Goal: Information Seeking & Learning: Check status

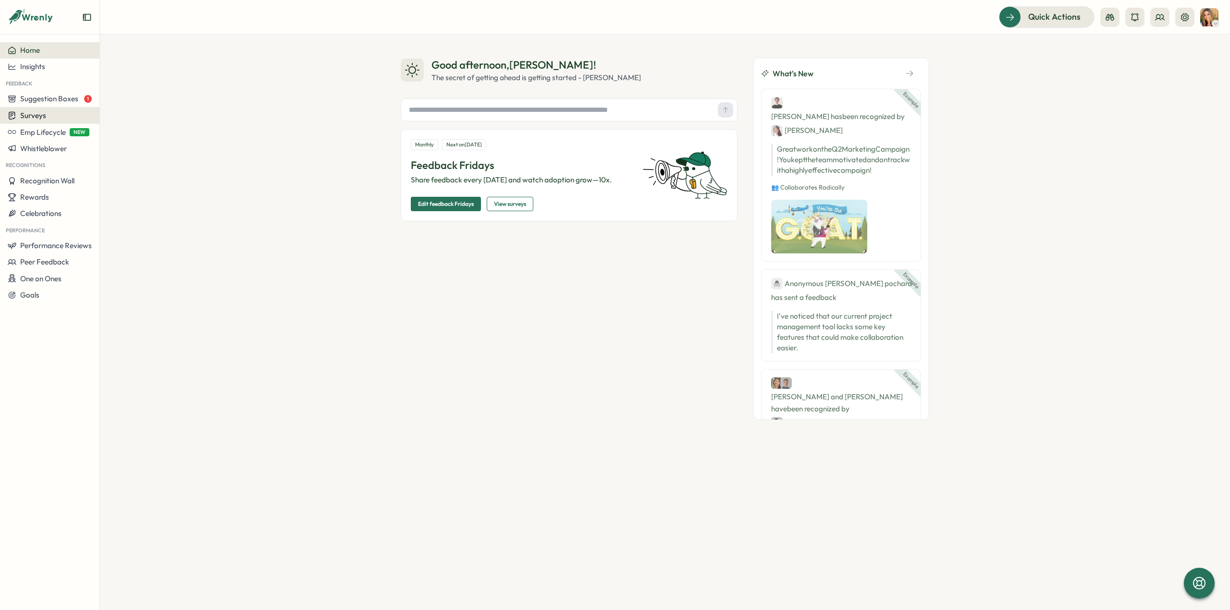
click at [50, 120] on div "Surveys" at bounding box center [50, 115] width 84 height 9
click at [120, 115] on div "Onboarding Surveys" at bounding box center [138, 115] width 72 height 11
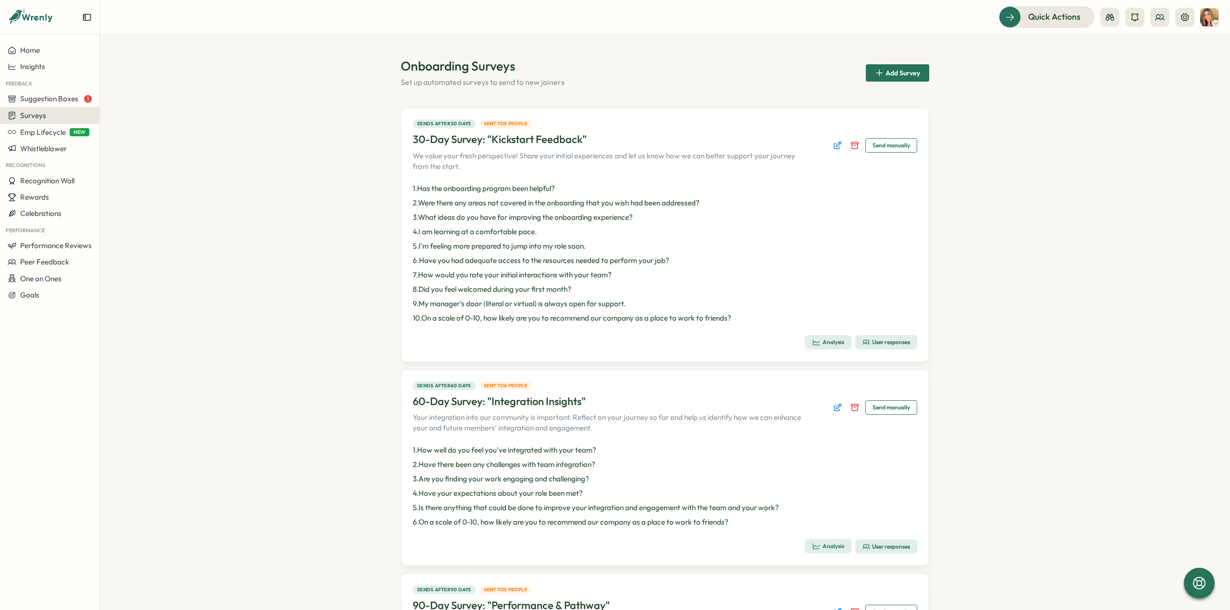
click at [879, 344] on div "User responses" at bounding box center [886, 343] width 48 height 8
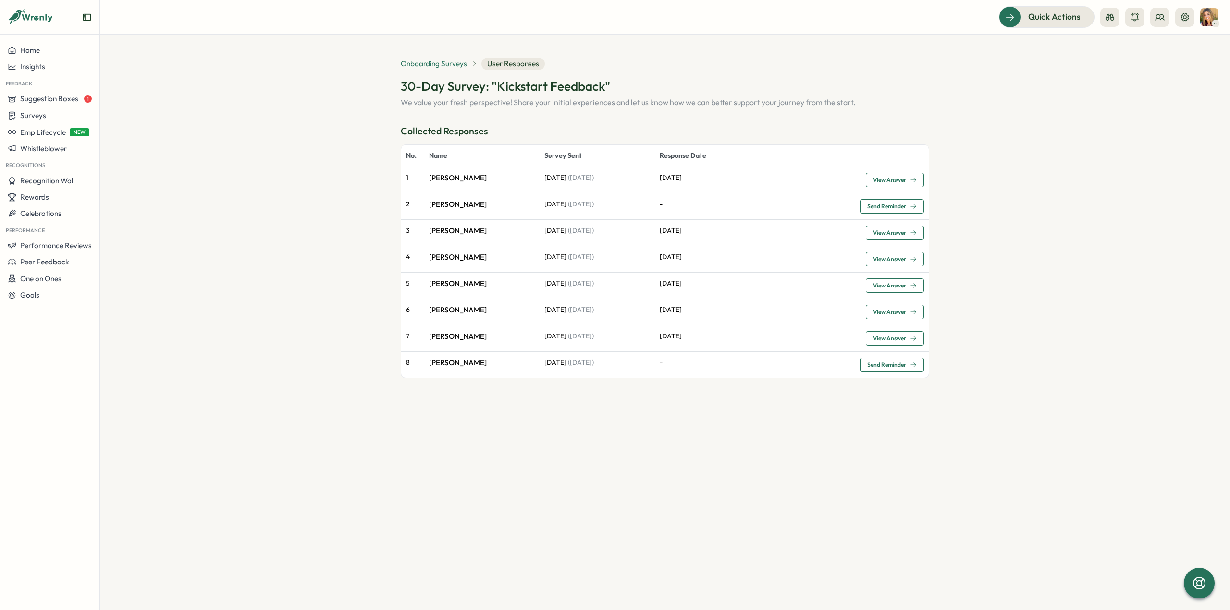
click at [429, 64] on span "Onboarding Surveys" at bounding box center [434, 64] width 66 height 11
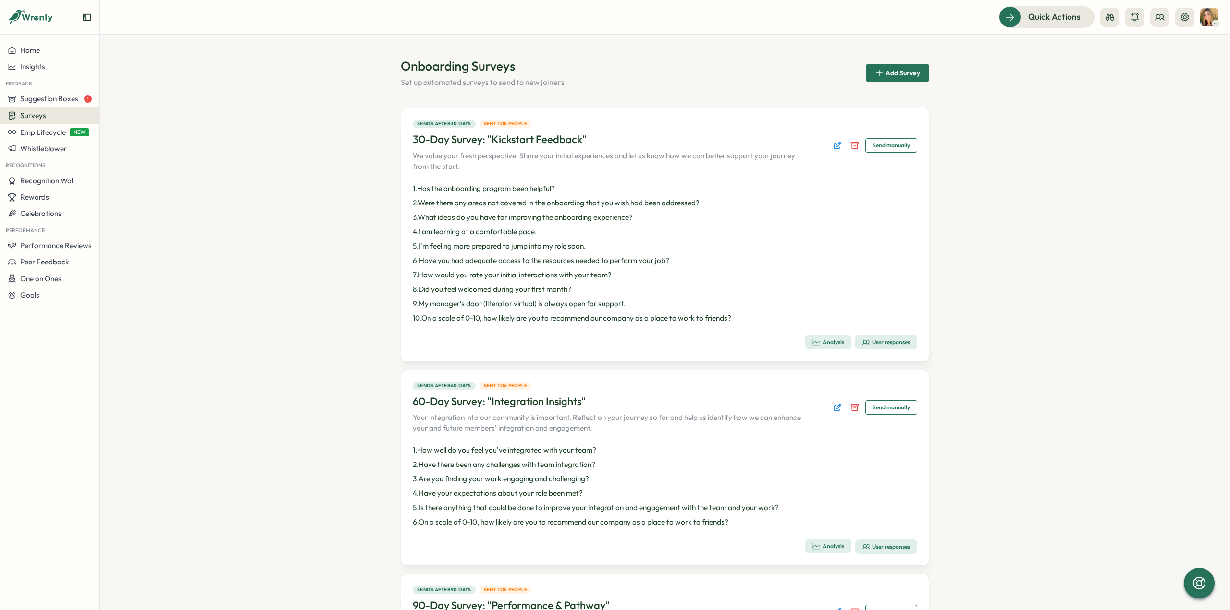
click at [885, 541] on span "User responses" at bounding box center [886, 546] width 48 height 13
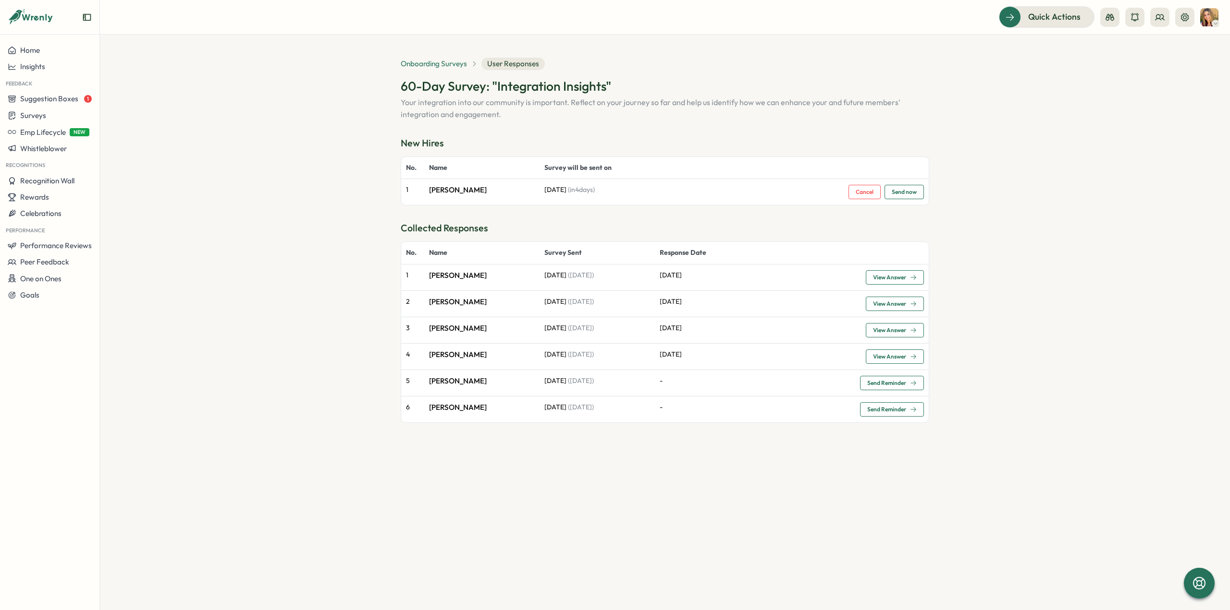
click at [421, 69] on span "Onboarding Surveys" at bounding box center [434, 64] width 66 height 11
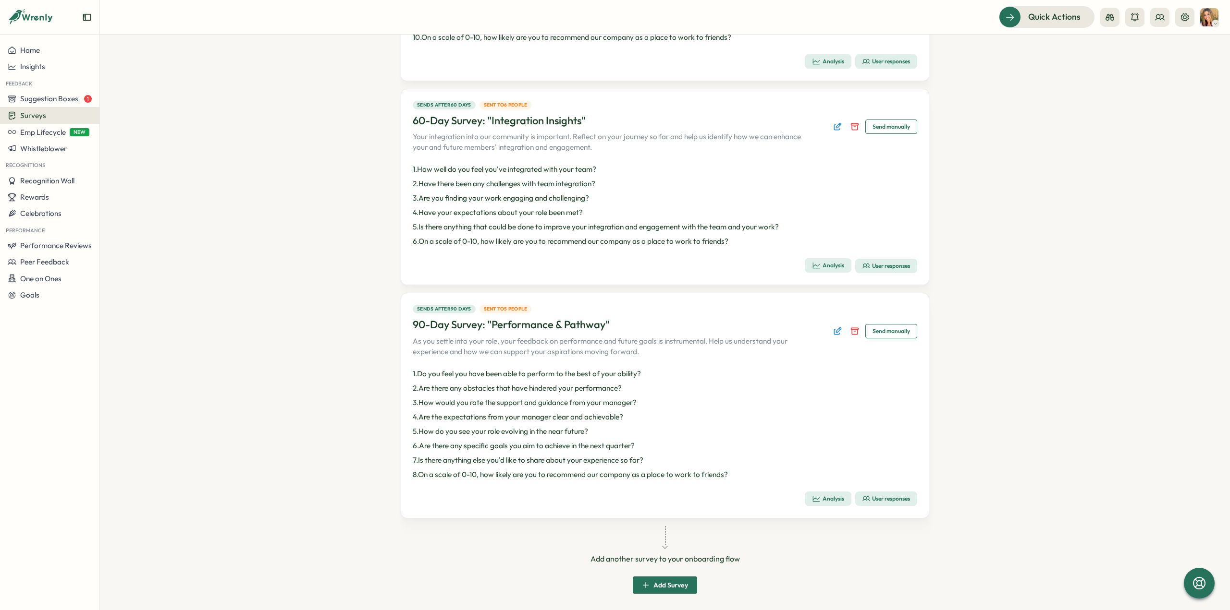
scroll to position [286, 0]
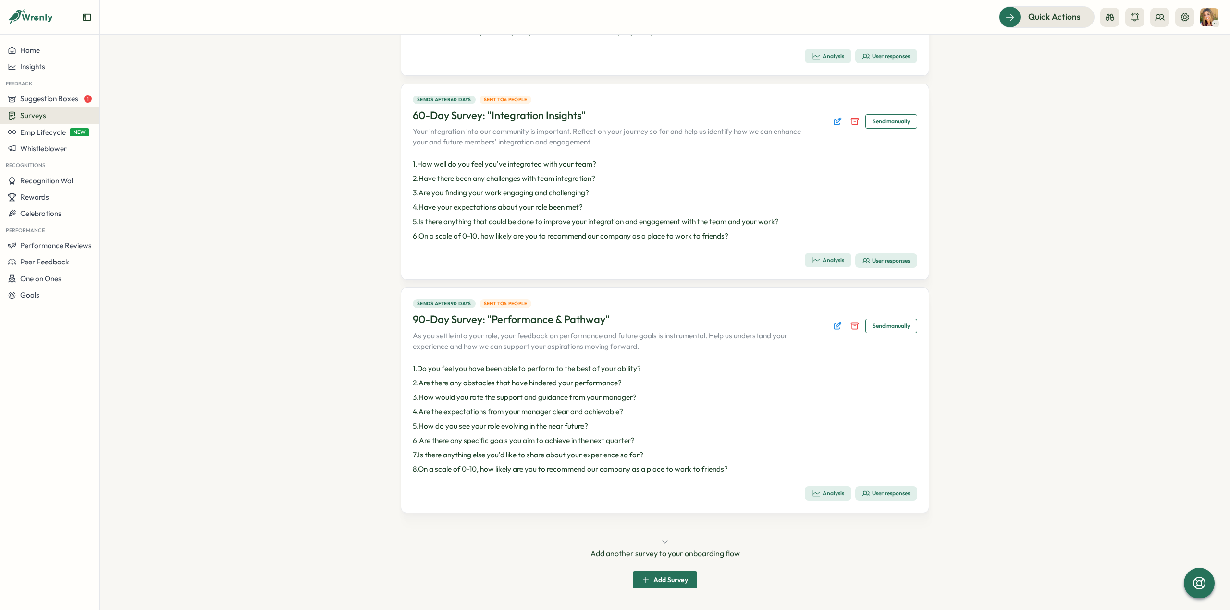
click at [888, 495] on div "User responses" at bounding box center [886, 494] width 48 height 8
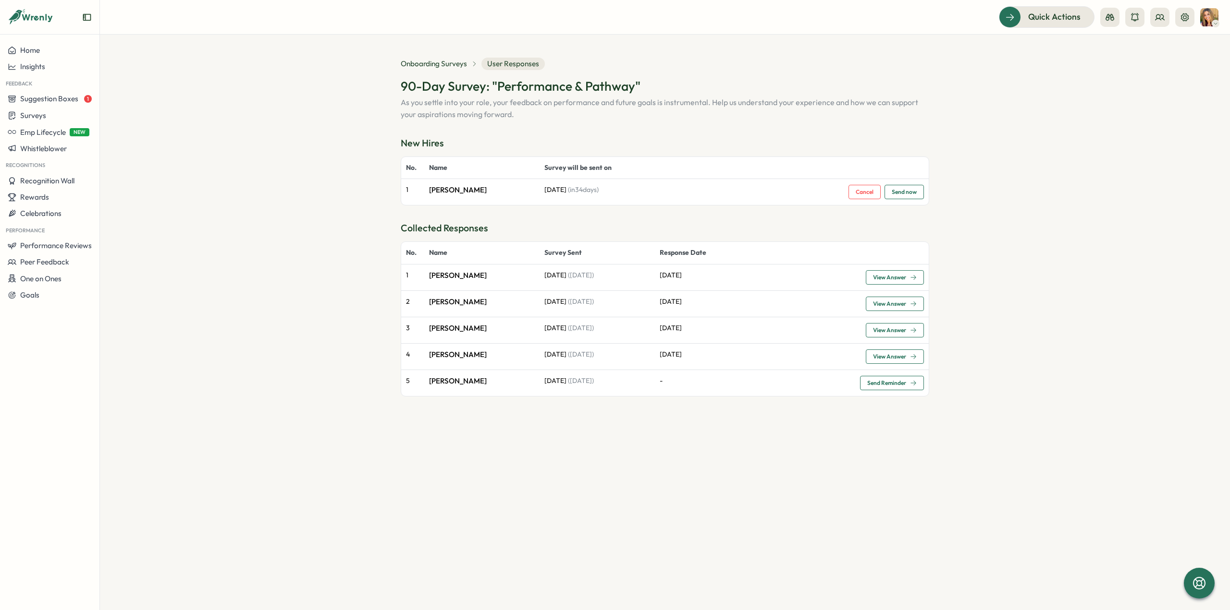
click at [888, 358] on span "View Answer" at bounding box center [889, 357] width 33 height 6
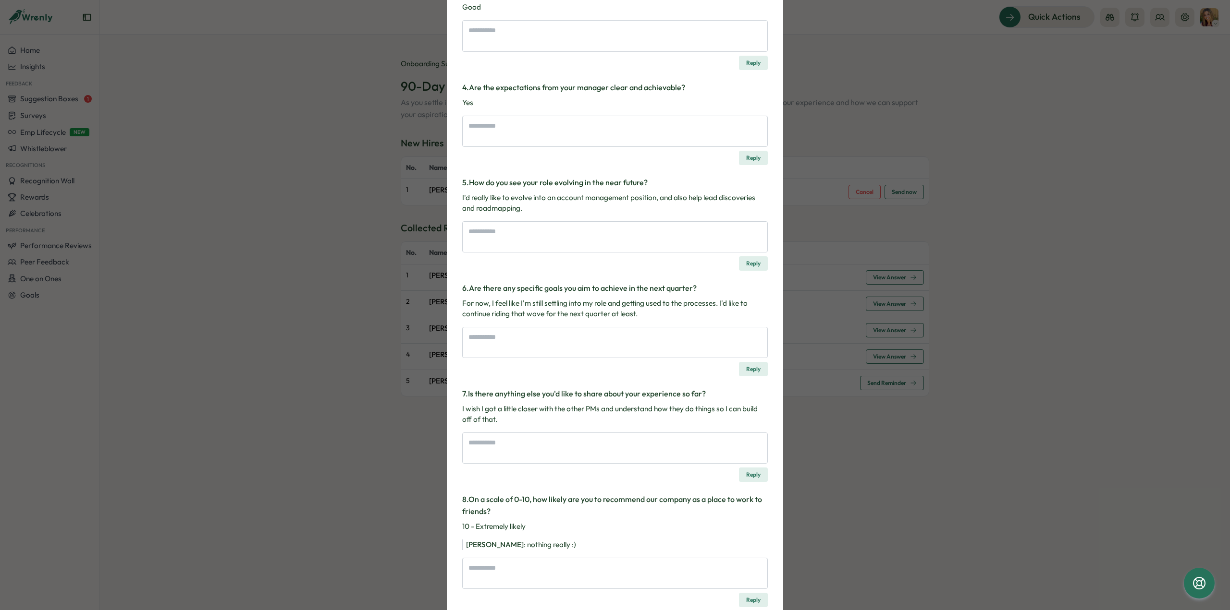
scroll to position [384, 0]
